Goal: Information Seeking & Learning: Learn about a topic

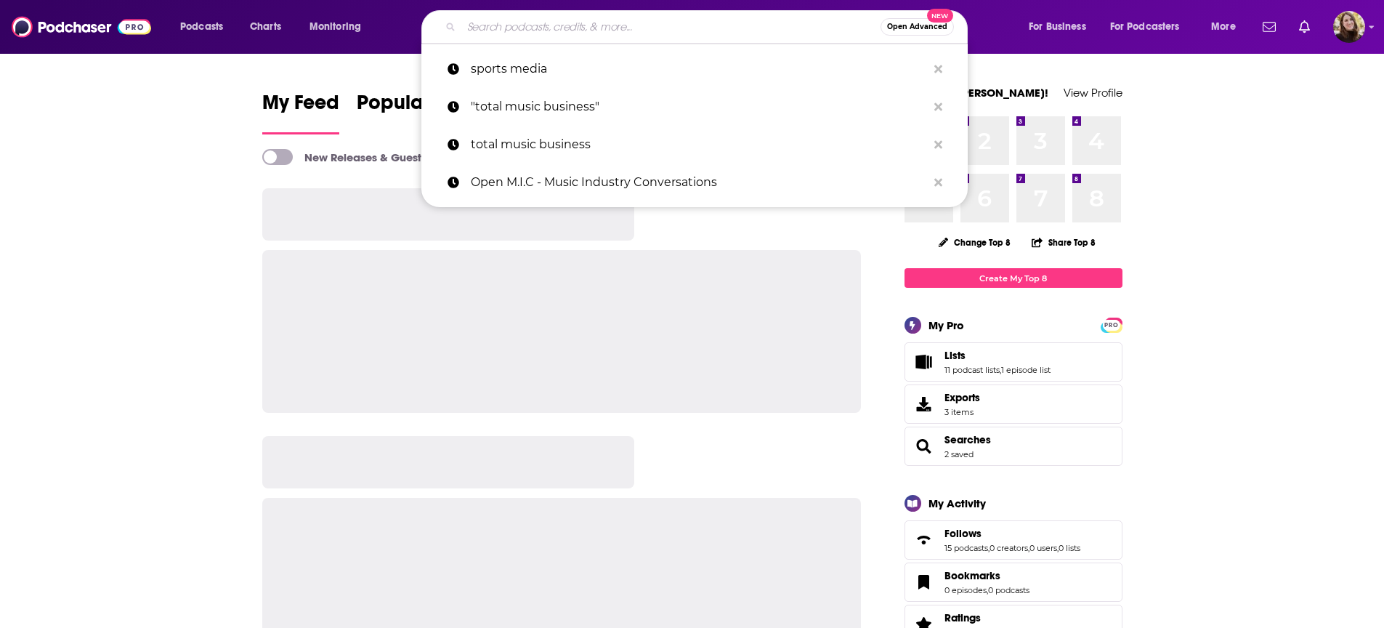
click at [652, 28] on input "Search podcasts, credits, & more..." at bounding box center [670, 26] width 419 height 23
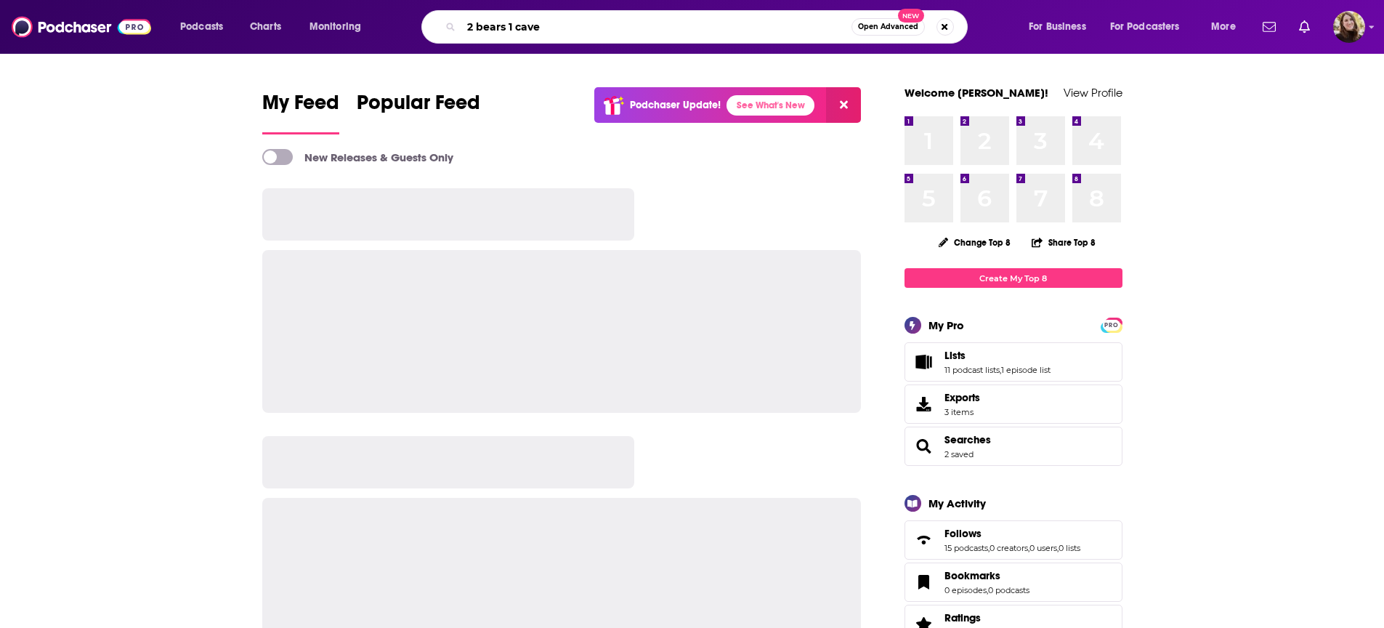
type input "2 bears 1 cave"
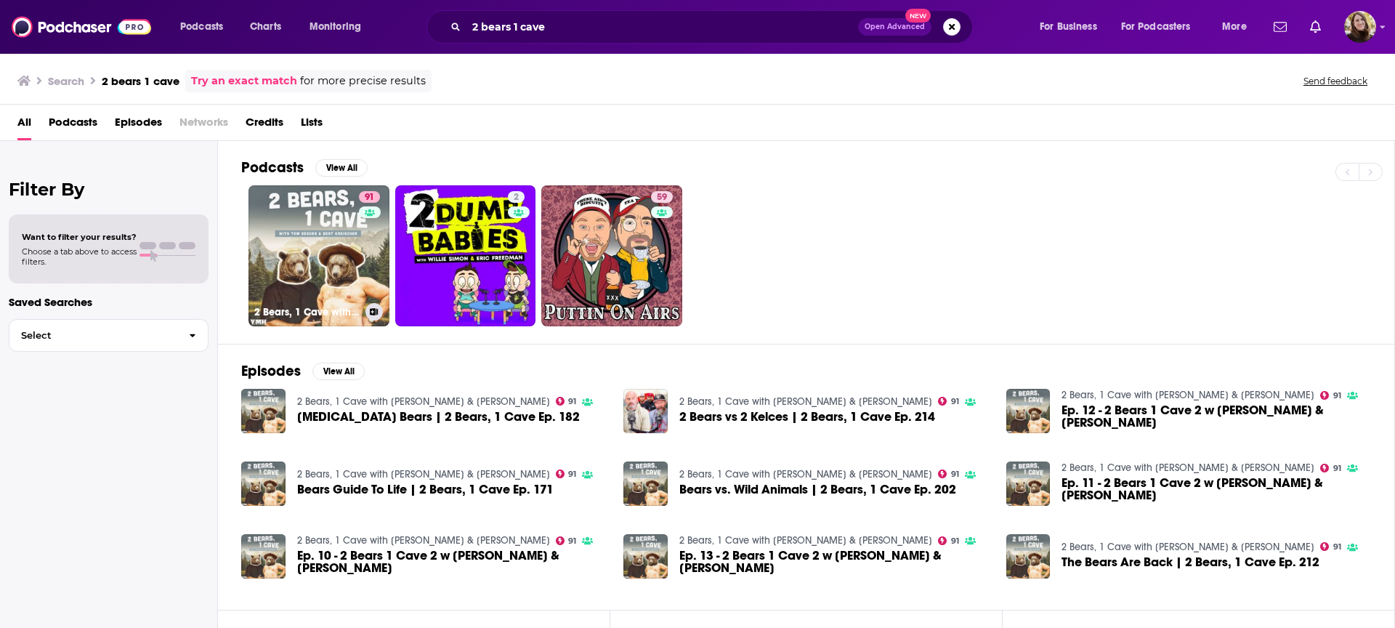
click at [344, 226] on link "91 2 Bears, 1 Cave with [PERSON_NAME] & [PERSON_NAME]" at bounding box center [318, 255] width 141 height 141
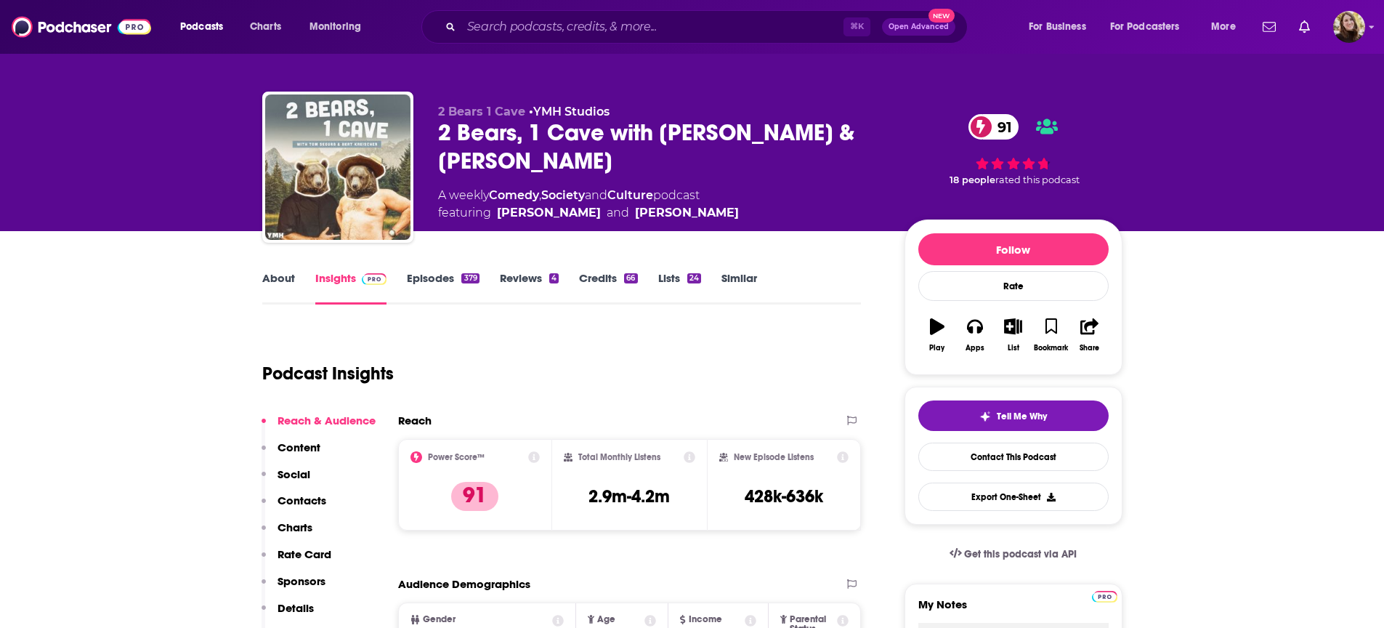
scroll to position [5, 0]
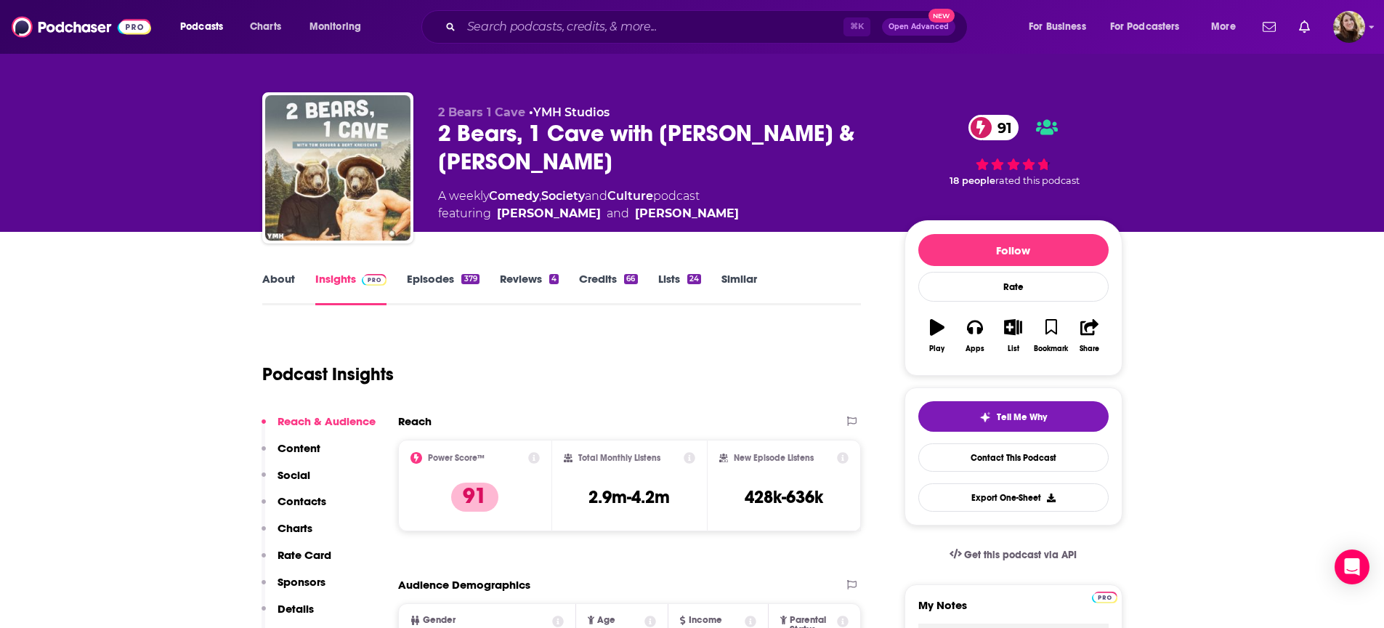
click at [680, 623] on div "Income" at bounding box center [700, 619] width 41 height 9
